Goal: Transaction & Acquisition: Download file/media

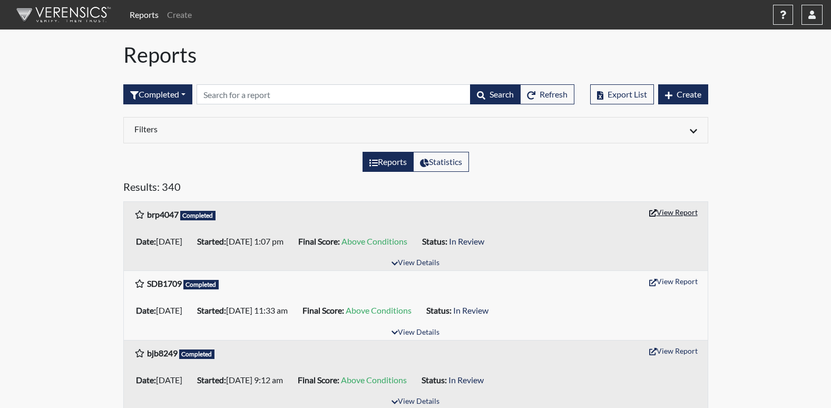
click at [674, 212] on button "View Report" at bounding box center [674, 212] width 58 height 16
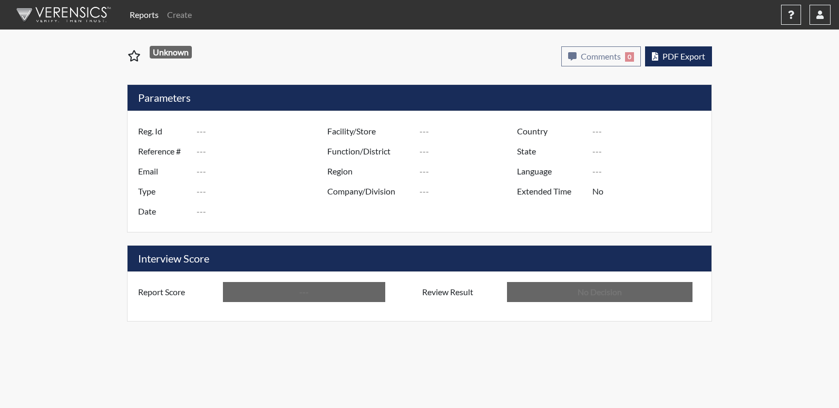
type input "brp4047"
type input "51101"
type input "---"
type input "Corrections Pre-Employment"
type input "[DATE]"
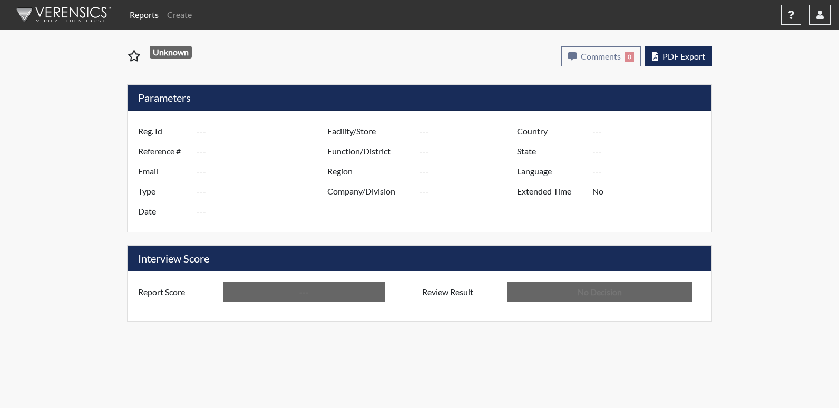
type input "Columbus TC"
type input "[GEOGRAPHIC_DATA]"
type input "[US_STATE]"
type input "English"
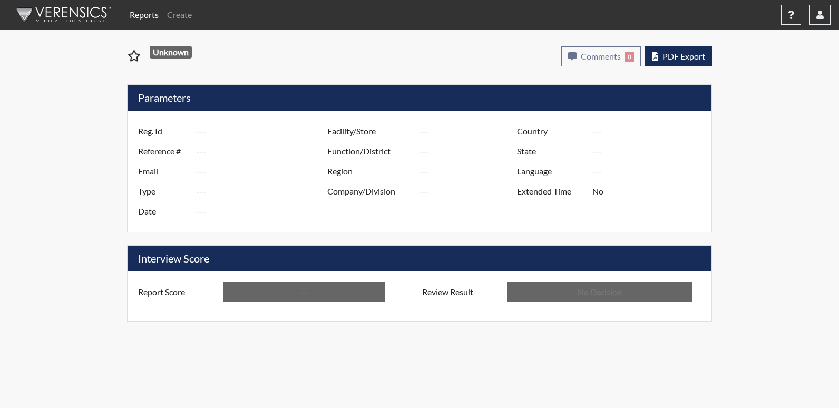
type input "Above Conditions"
type input "In Review"
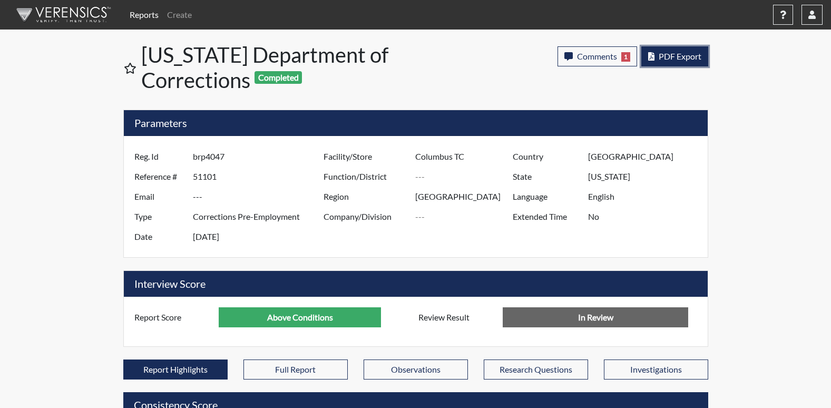
click at [663, 52] on span "PDF Export" at bounding box center [680, 56] width 43 height 10
